Goal: Transaction & Acquisition: Purchase product/service

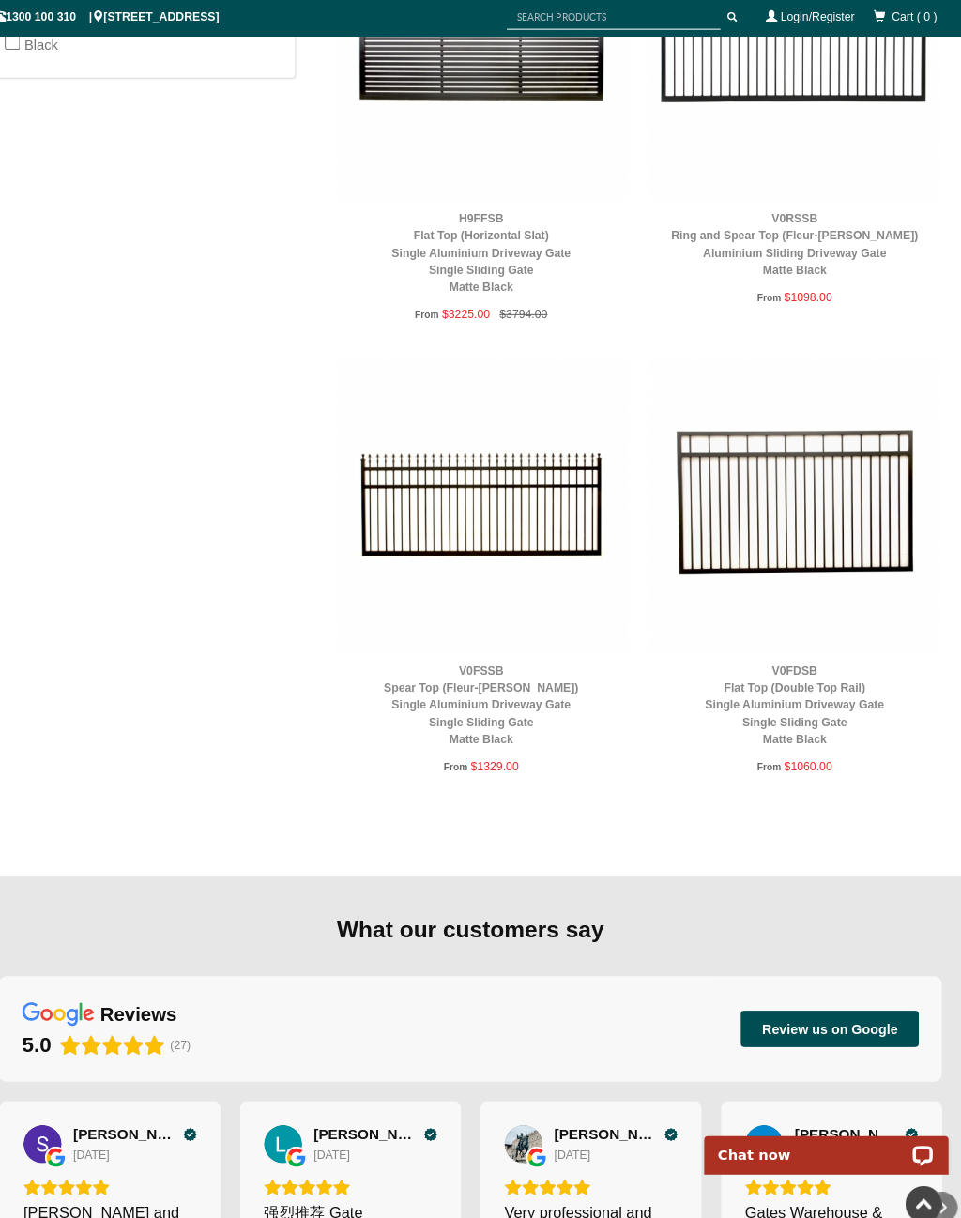
scroll to position [1309, 0]
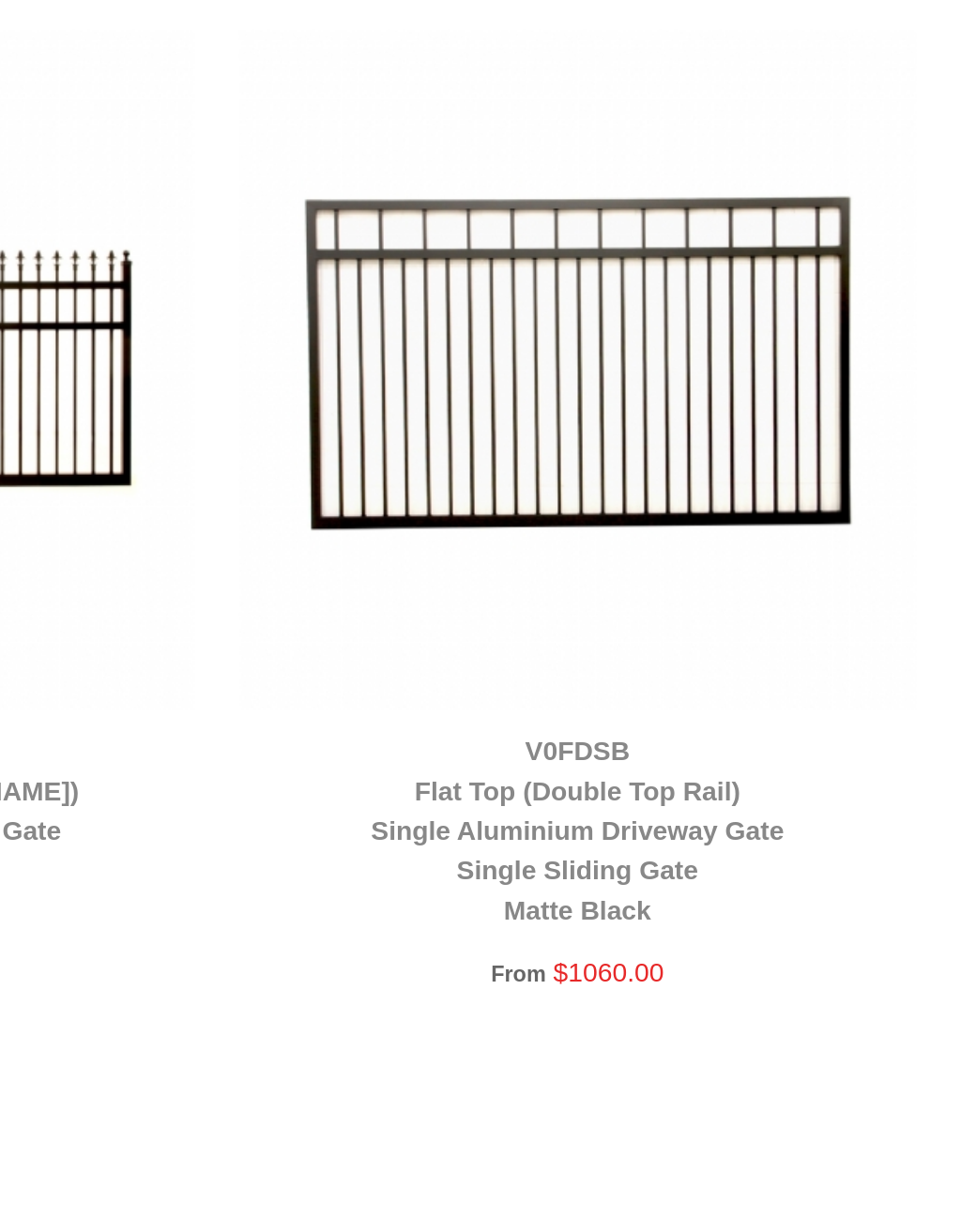
click at [347, 353] on img at bounding box center [491, 497] width 288 height 288
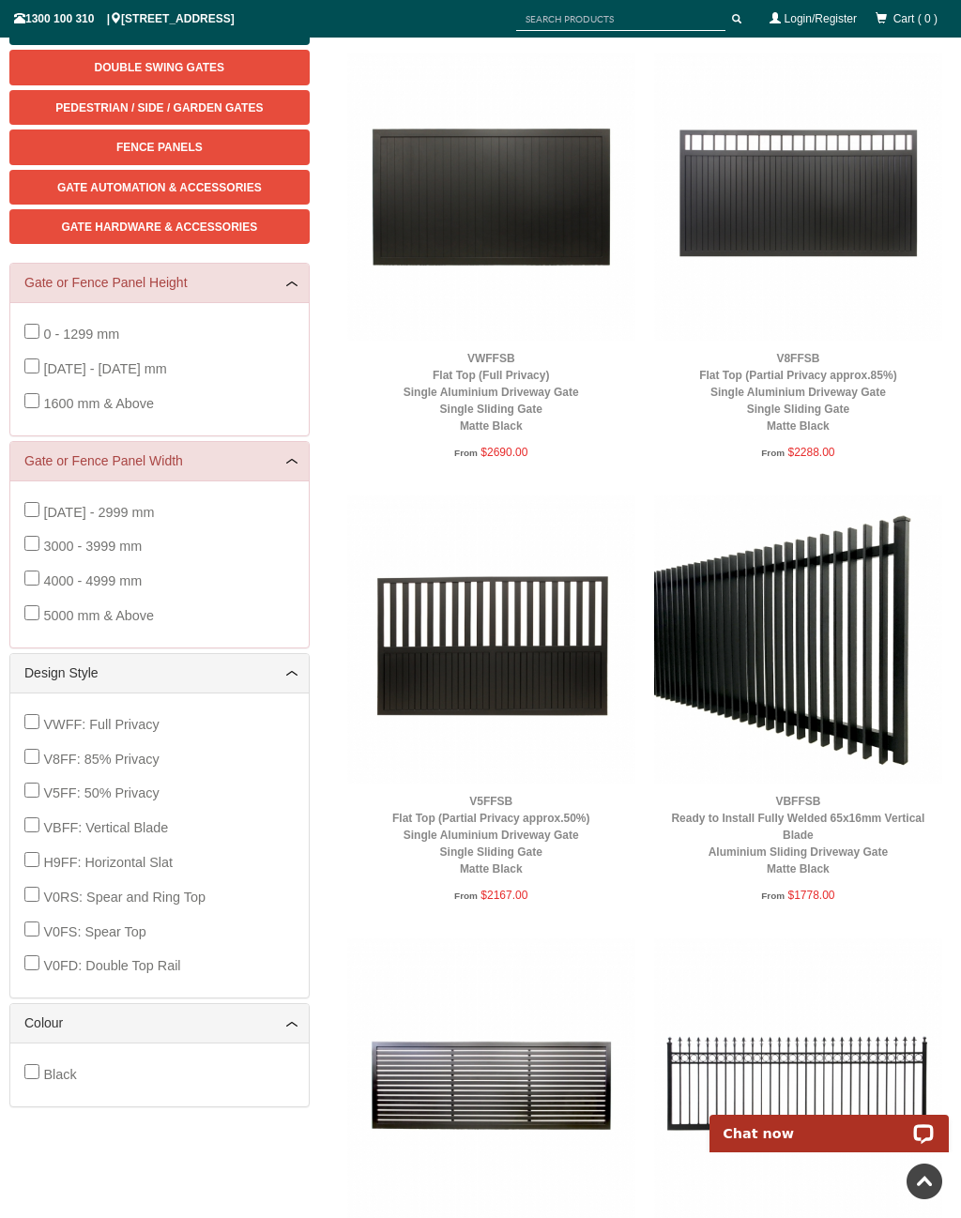
scroll to position [0, 0]
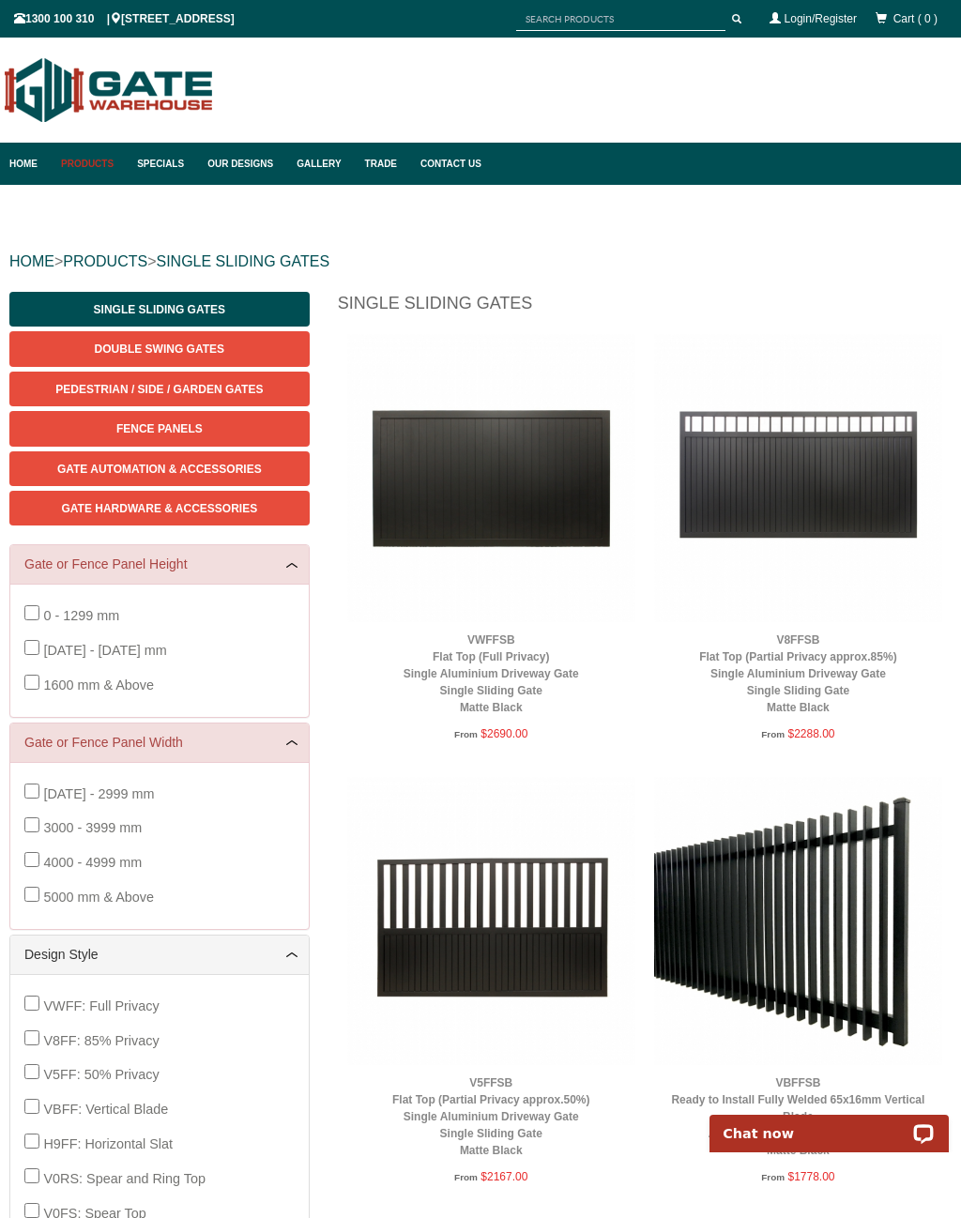
click at [234, 514] on link "Gate Hardware & Accessories" at bounding box center [159, 508] width 300 height 35
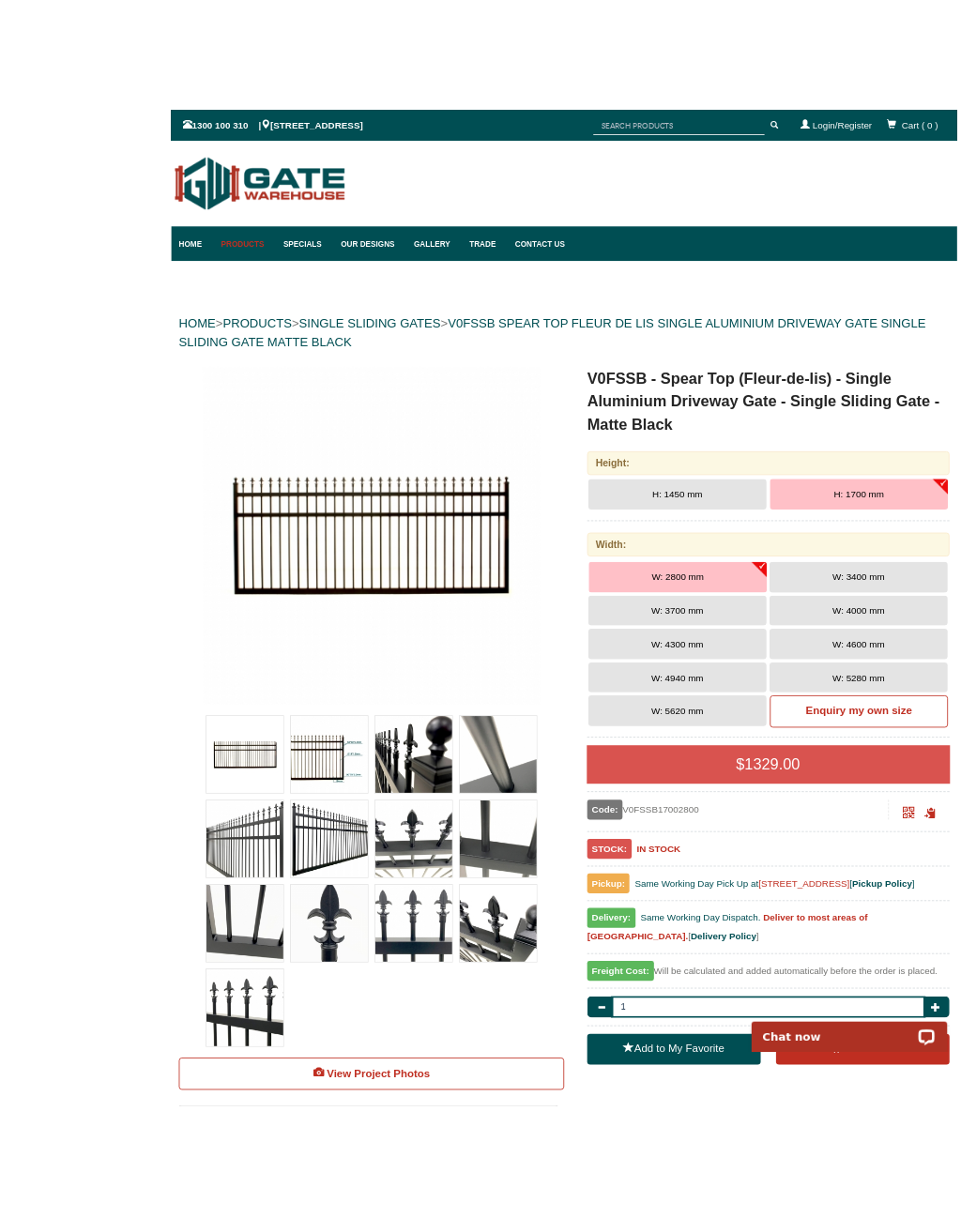
scroll to position [76, 5]
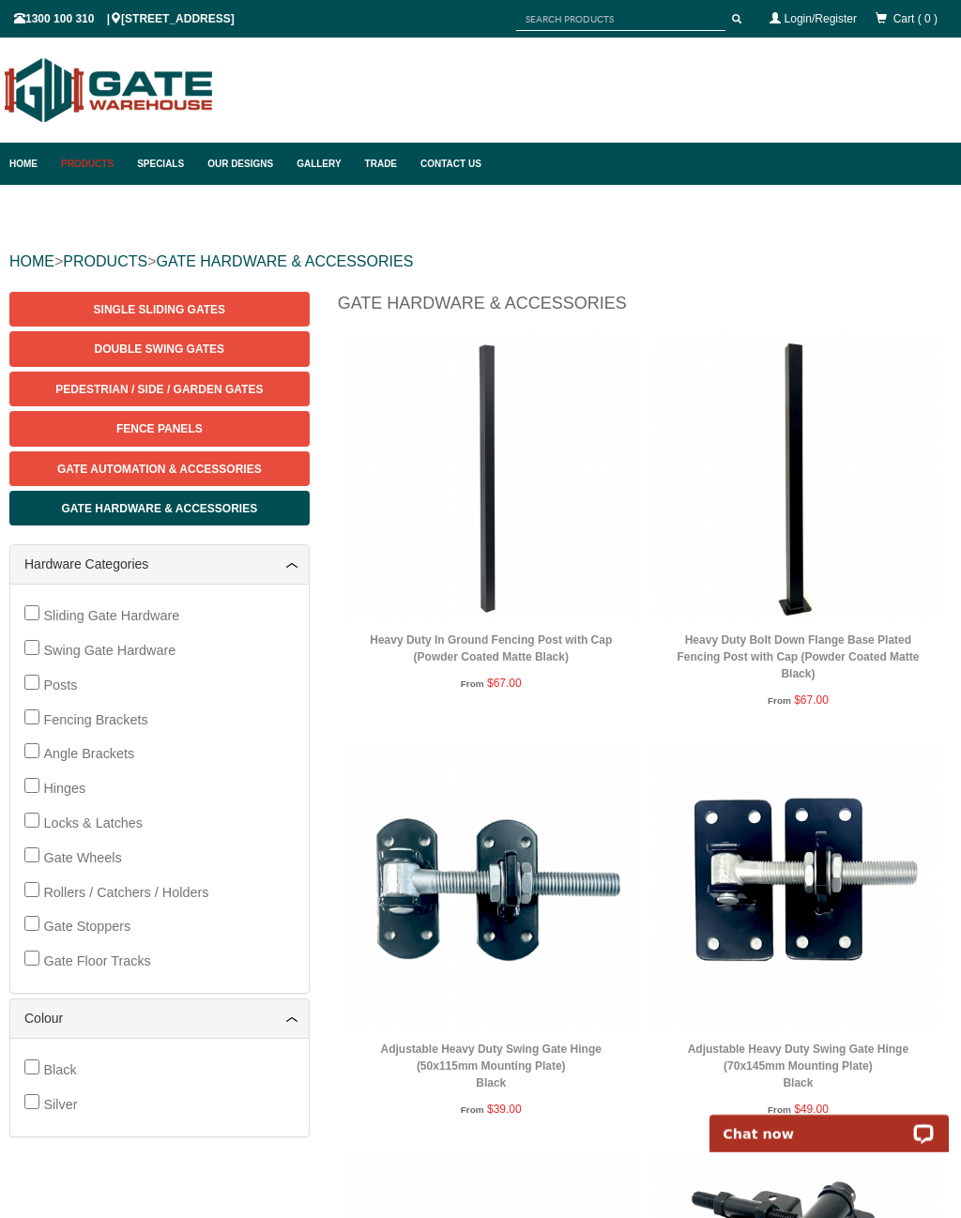
click at [191, 436] on link "Fence Panels" at bounding box center [159, 428] width 300 height 35
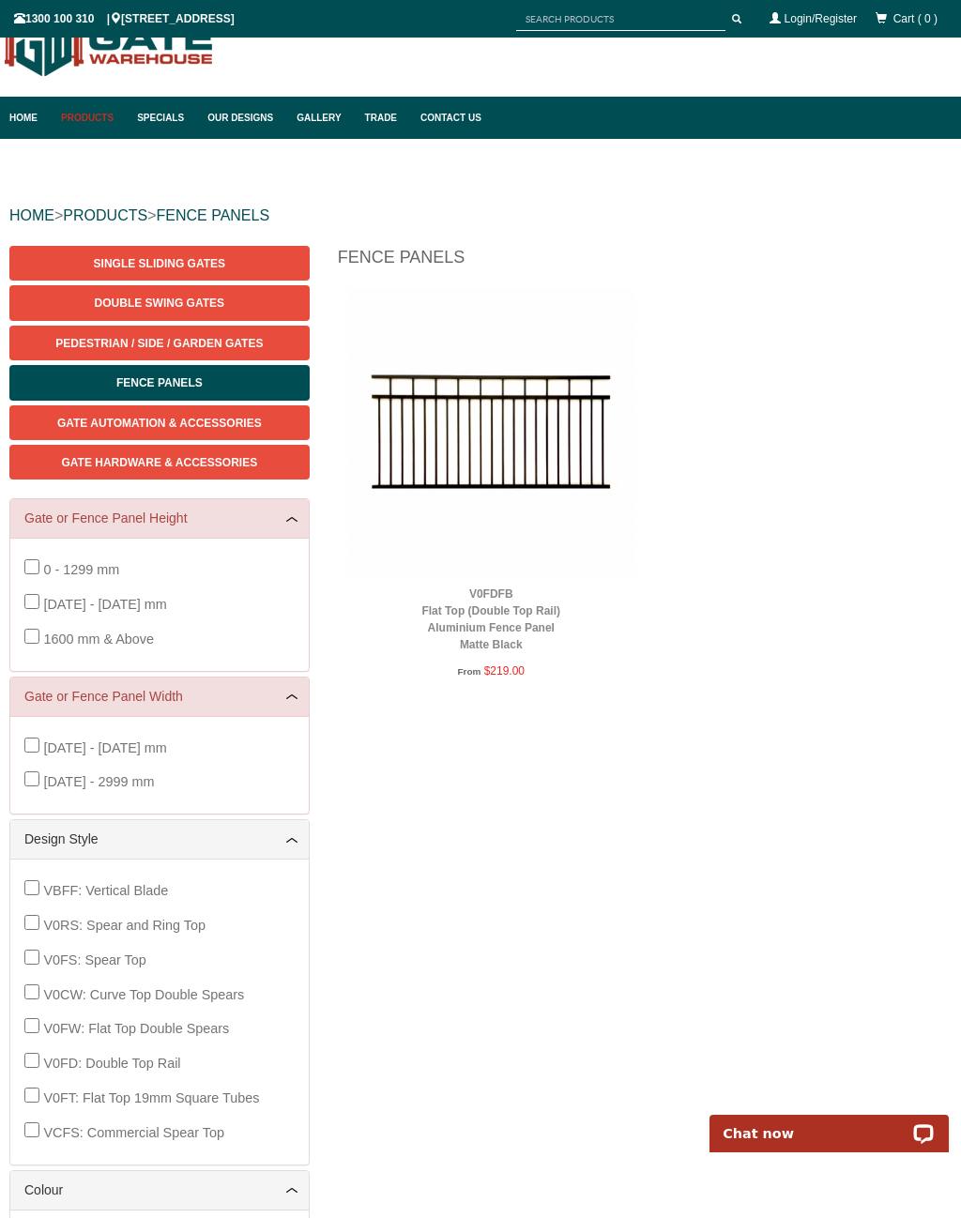
scroll to position [47, 0]
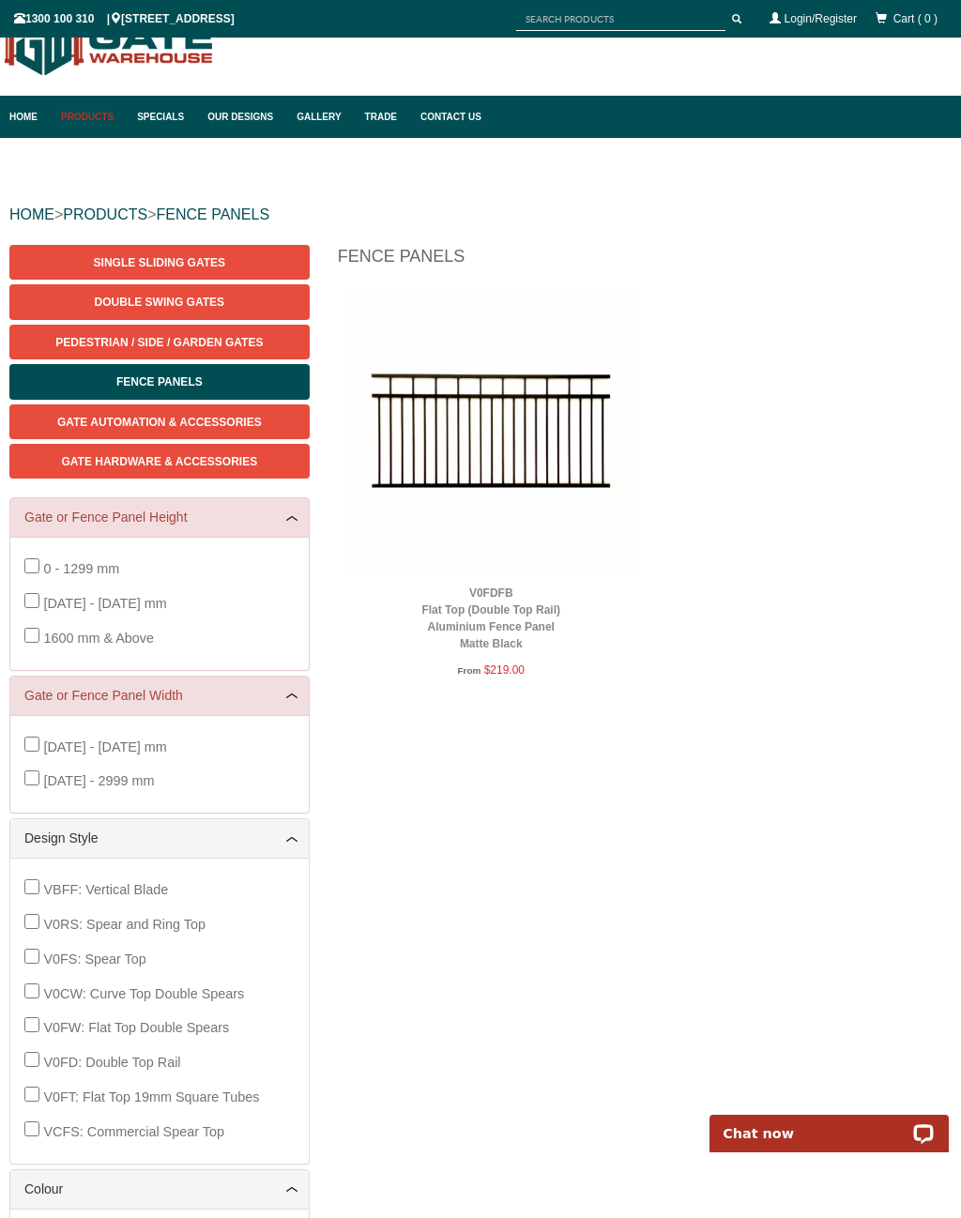
click at [155, 264] on span "Single Sliding Gates" at bounding box center [159, 262] width 131 height 13
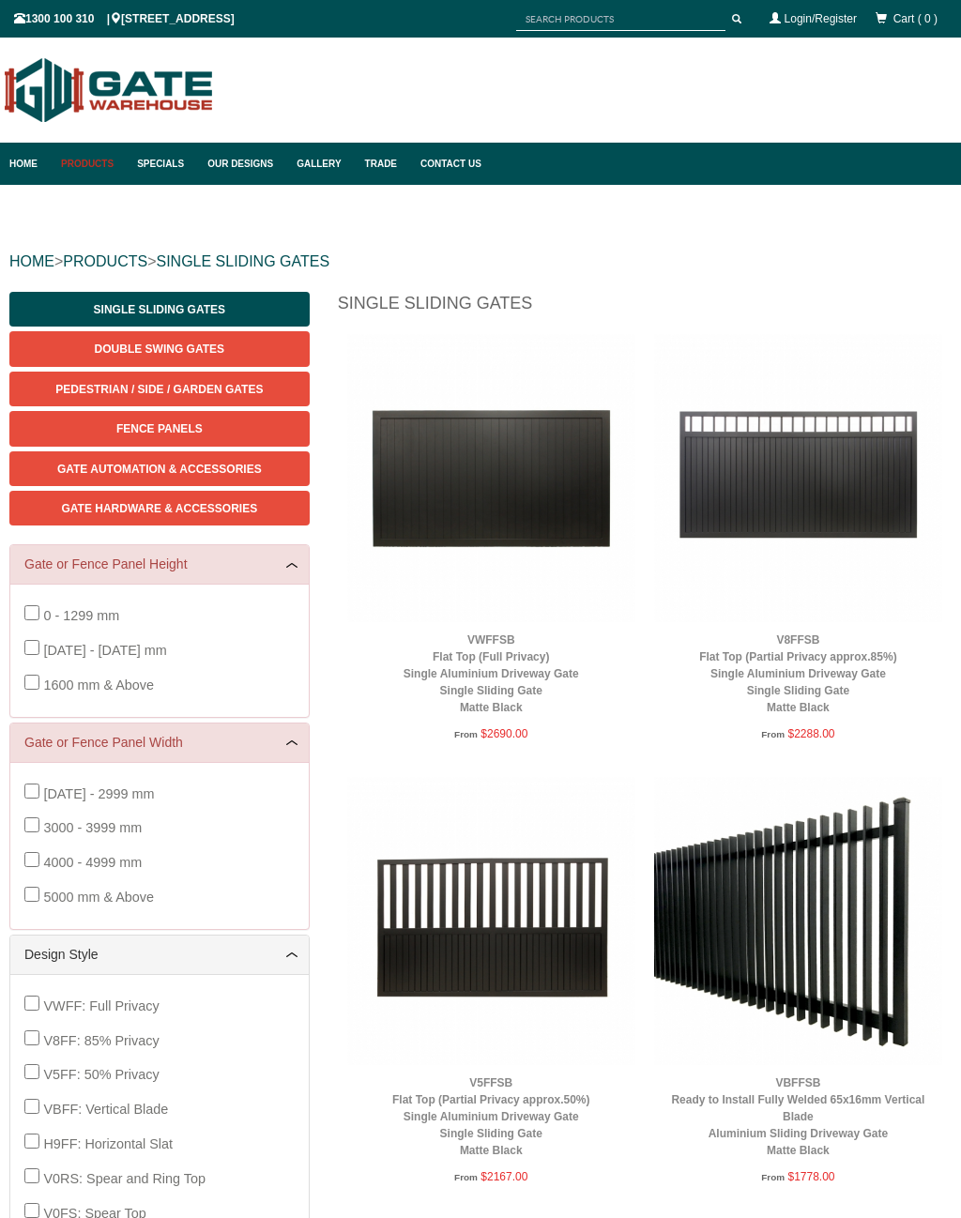
scroll to position [47, 0]
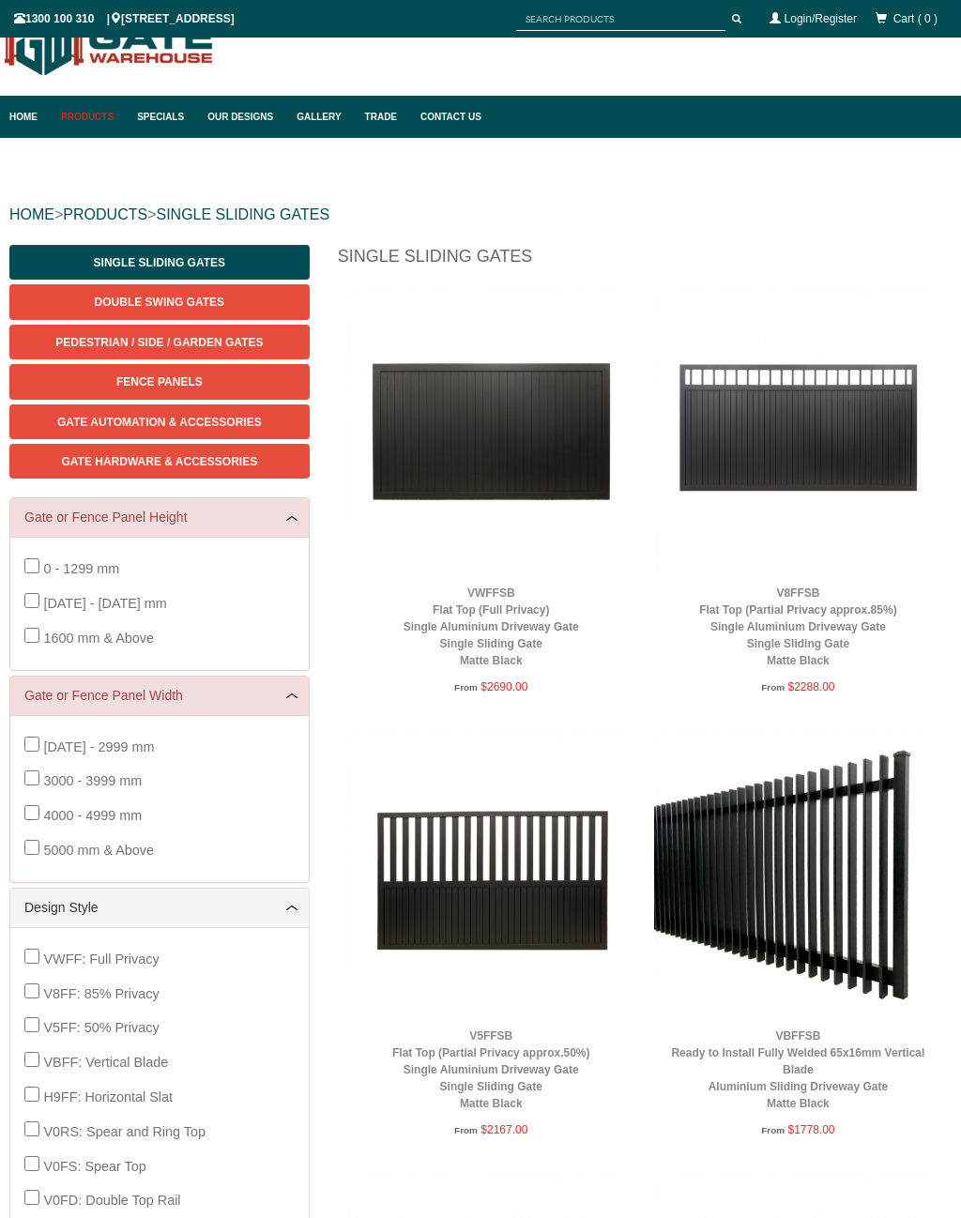
click at [117, 211] on link "PRODUCTS" at bounding box center [105, 214] width 84 height 16
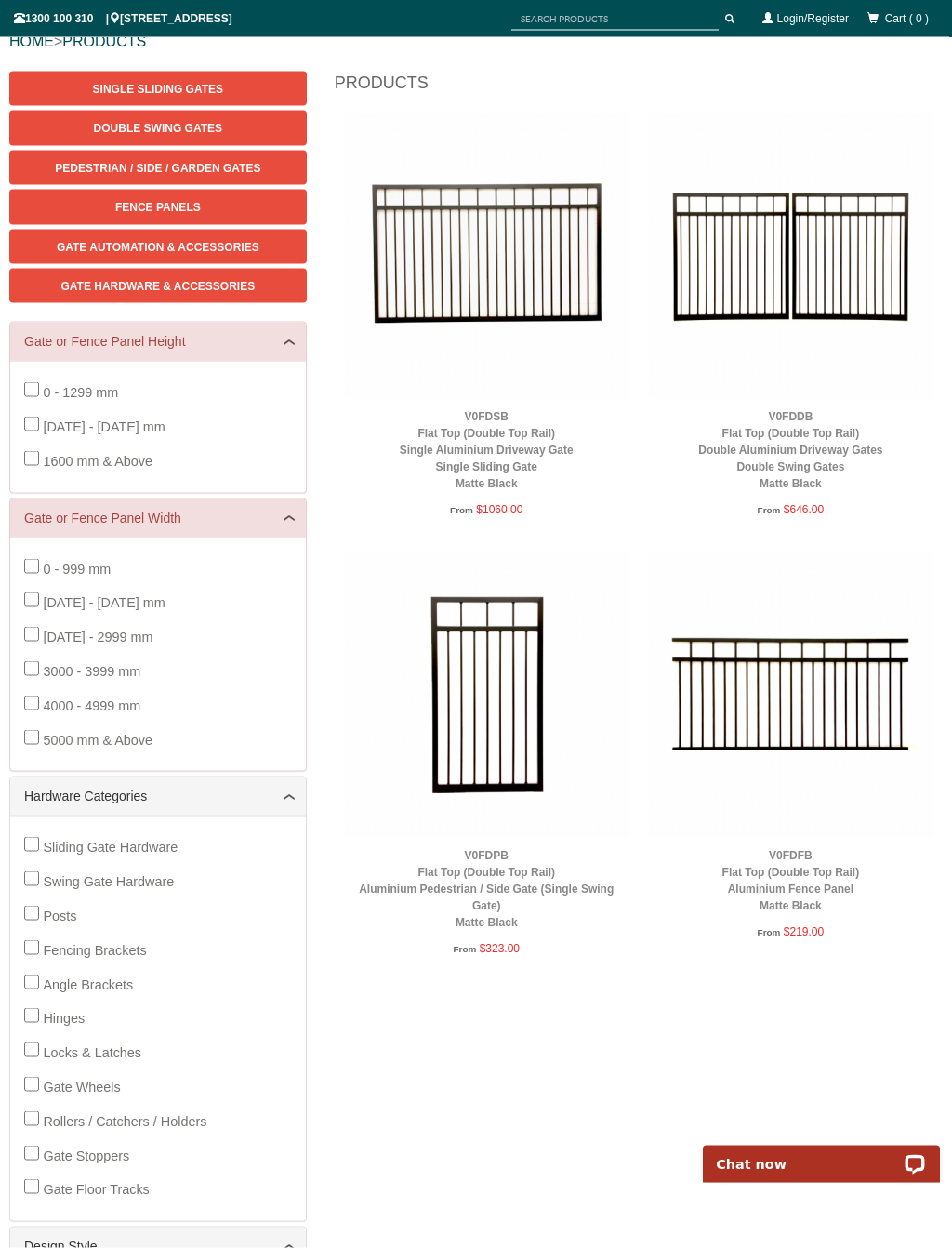
scroll to position [219, 0]
click at [538, 250] on img at bounding box center [486, 256] width 285 height 285
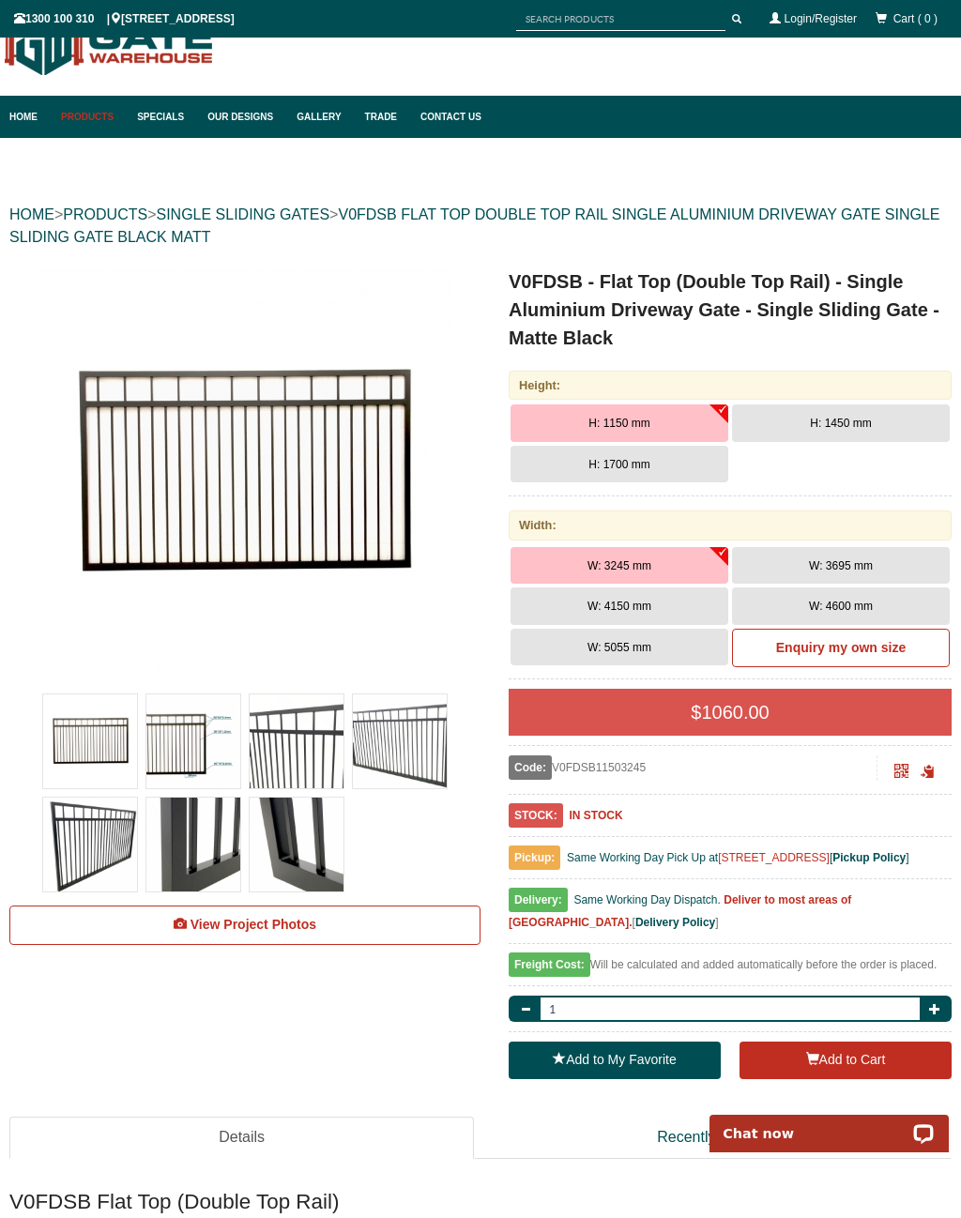
click at [868, 427] on span "H: 1450 mm" at bounding box center [840, 423] width 61 height 13
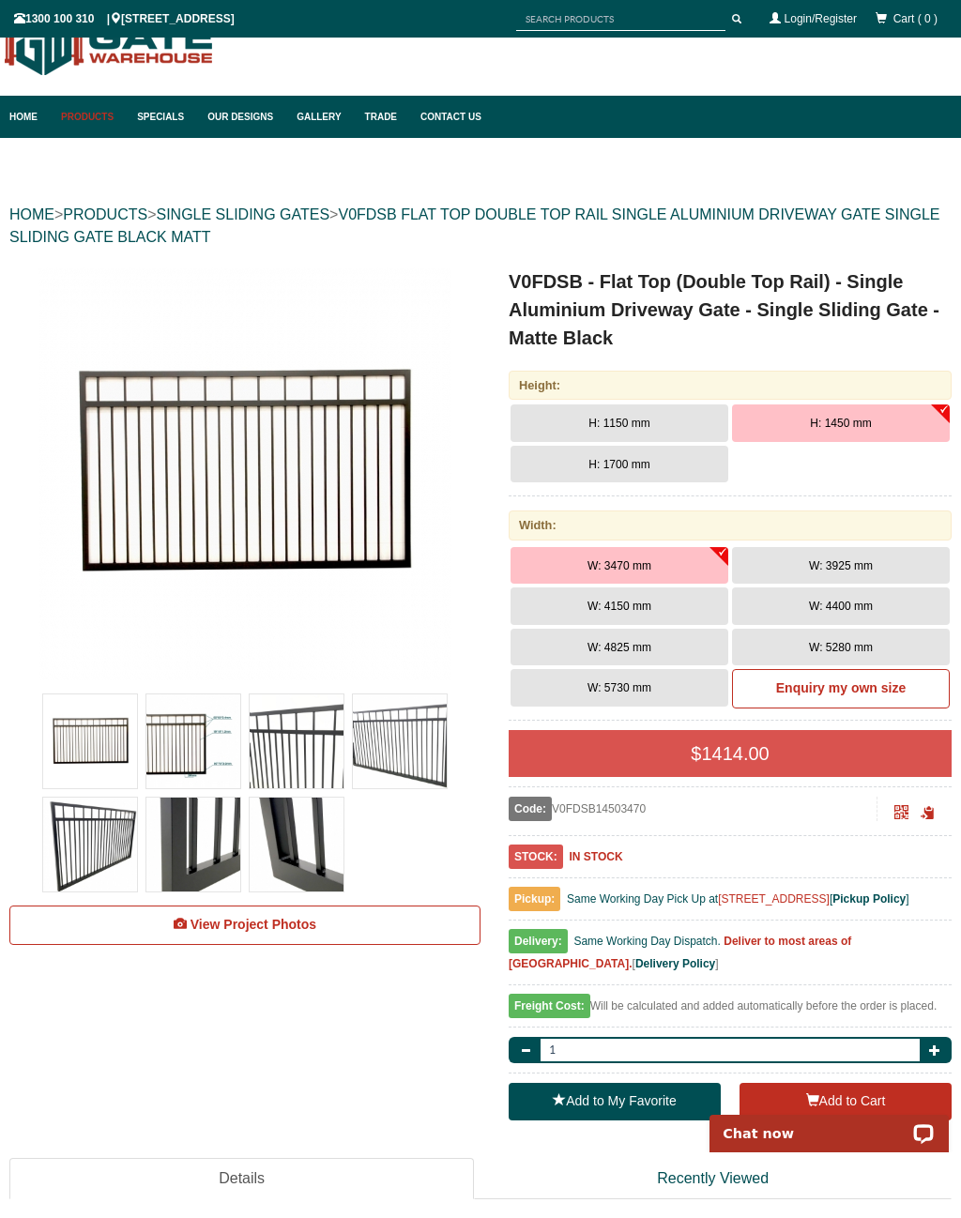
click at [624, 607] on span "W: 4150 mm" at bounding box center [620, 606] width 64 height 13
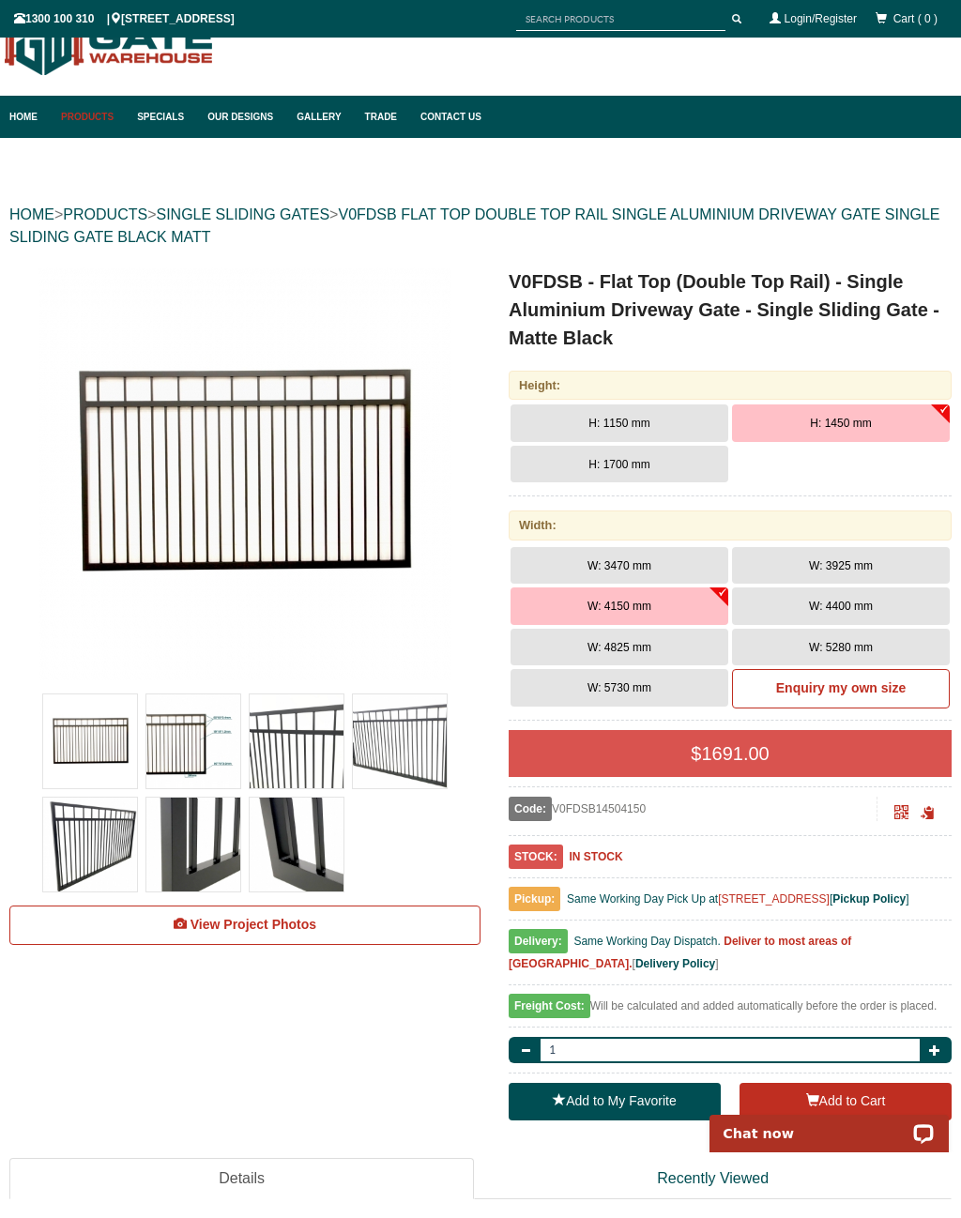
click at [649, 648] on span "W: 4825 mm" at bounding box center [620, 647] width 64 height 13
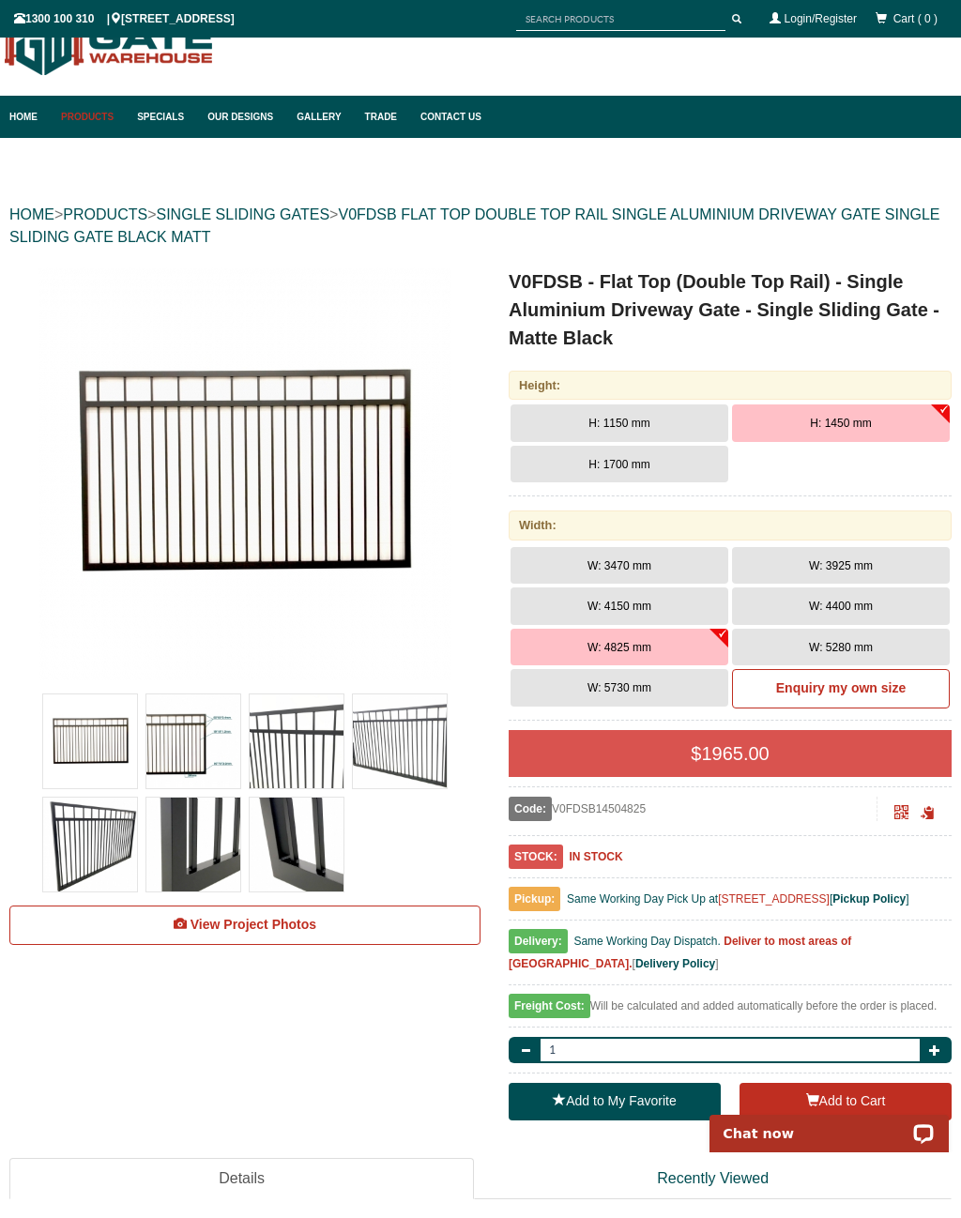
click at [605, 609] on span "W: 4150 mm" at bounding box center [620, 606] width 64 height 13
